Goal: Transaction & Acquisition: Obtain resource

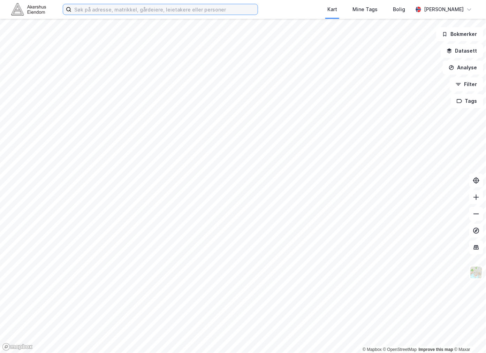
click at [127, 12] on input at bounding box center [164, 9] width 186 height 10
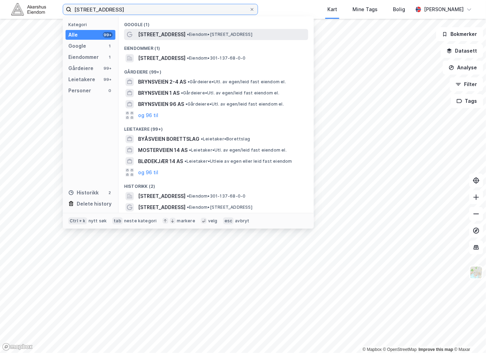
type input "[STREET_ADDRESS]"
click at [156, 38] on span "[STREET_ADDRESS]" at bounding box center [161, 34] width 47 height 8
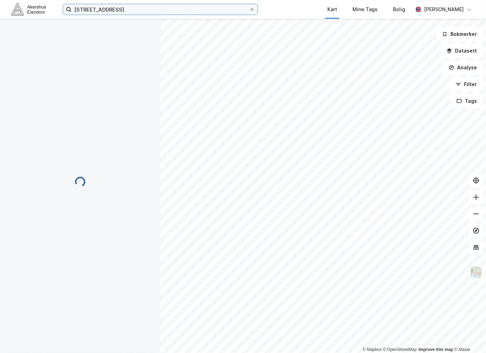
click at [131, 9] on input "[STREET_ADDRESS]" at bounding box center [160, 9] width 178 height 10
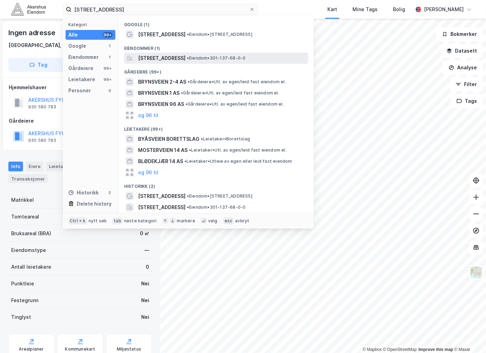
click at [186, 58] on span "[STREET_ADDRESS]" at bounding box center [161, 58] width 47 height 8
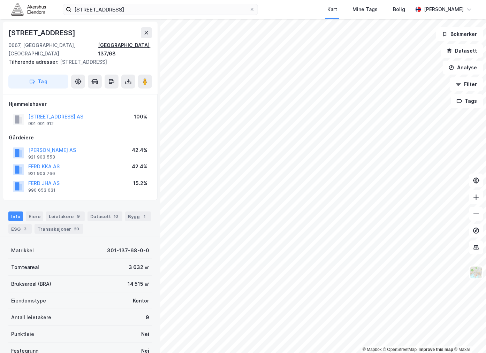
click at [144, 47] on div "[GEOGRAPHIC_DATA], 137/68" at bounding box center [125, 49] width 54 height 17
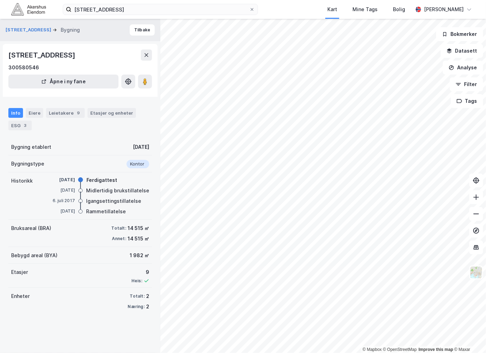
click at [106, 200] on div "Igangsettingstillatelse" at bounding box center [113, 201] width 55 height 8
click at [100, 213] on div "Rammetillatelse" at bounding box center [106, 211] width 40 height 8
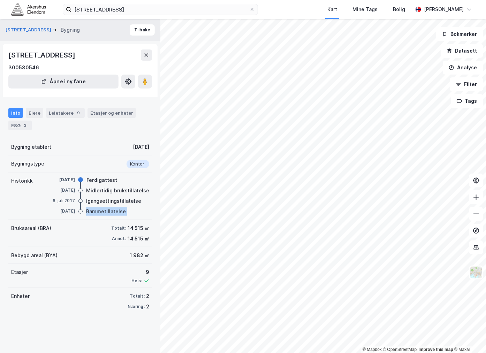
click at [100, 213] on div "Rammetillatelse" at bounding box center [106, 211] width 40 height 8
click at [107, 200] on div "Igangsettingstillatelse" at bounding box center [113, 201] width 55 height 8
click at [106, 209] on div "Rammetillatelse" at bounding box center [106, 211] width 40 height 8
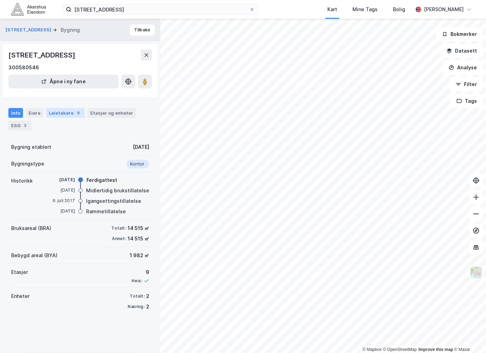
click at [75, 112] on div "9" at bounding box center [78, 112] width 7 height 7
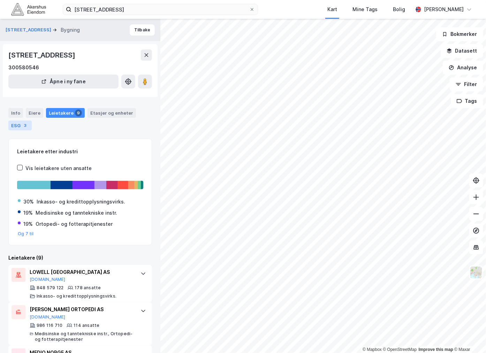
click at [23, 127] on div "3" at bounding box center [25, 125] width 7 height 7
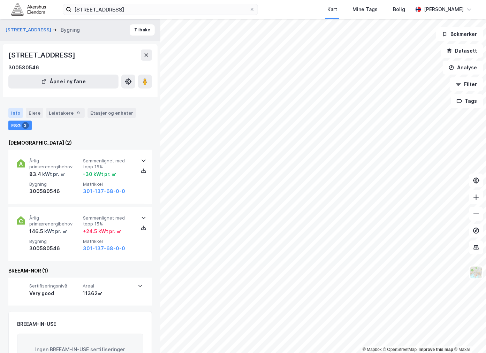
click at [16, 113] on div "Info" at bounding box center [15, 113] width 15 height 10
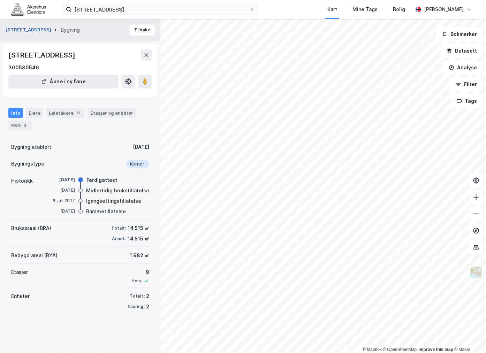
click at [13, 27] on button "[STREET_ADDRESS]" at bounding box center [29, 30] width 47 height 7
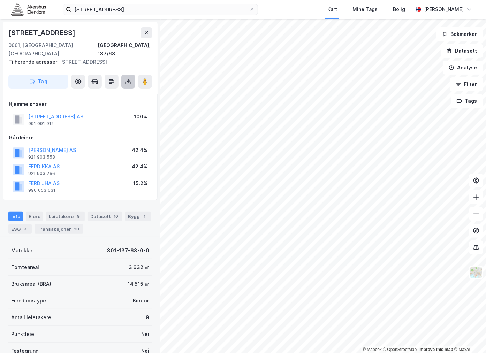
click at [130, 78] on icon at bounding box center [128, 81] width 7 height 7
click at [107, 104] on div "Last ned matrikkelrapport" at bounding box center [103, 107] width 58 height 6
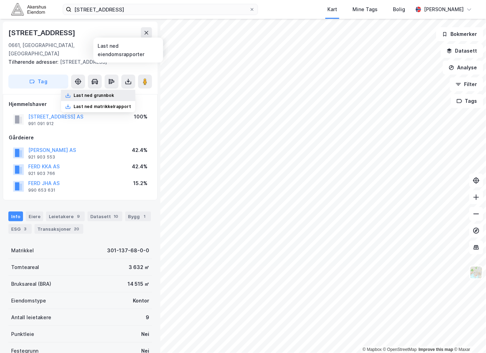
click at [92, 93] on div "Last ned grunnbok" at bounding box center [94, 96] width 40 height 6
